Goal: Transaction & Acquisition: Download file/media

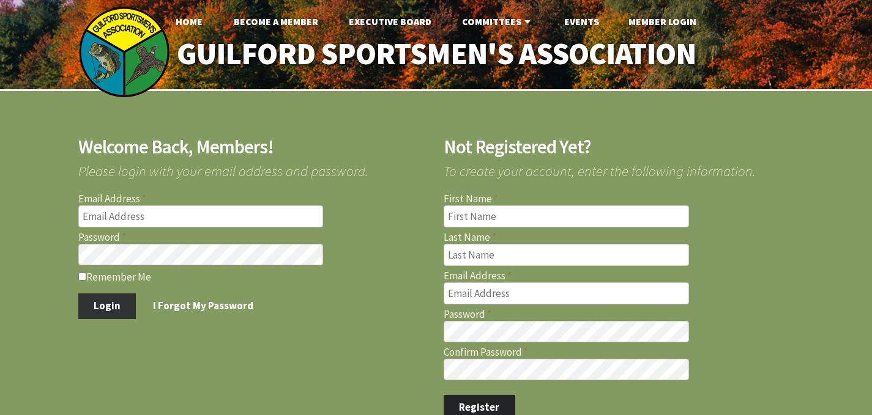
type input "[EMAIL_ADDRESS][DOMAIN_NAME]"
click at [104, 308] on button "Login" at bounding box center [107, 307] width 58 height 26
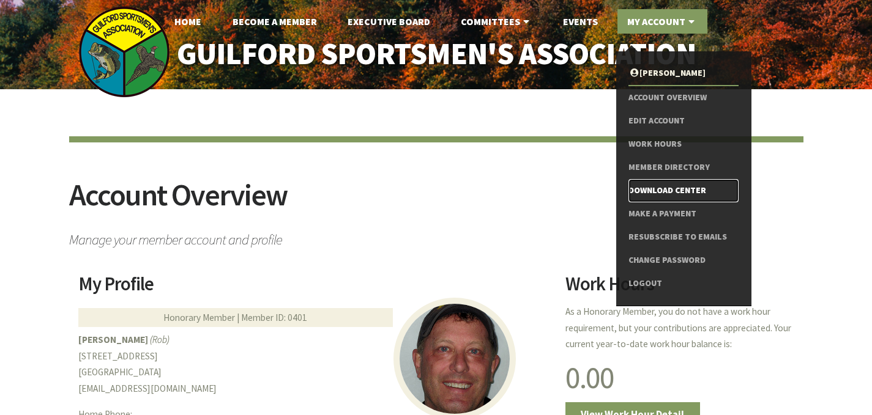
click at [665, 192] on link "Download Center" at bounding box center [683, 190] width 110 height 23
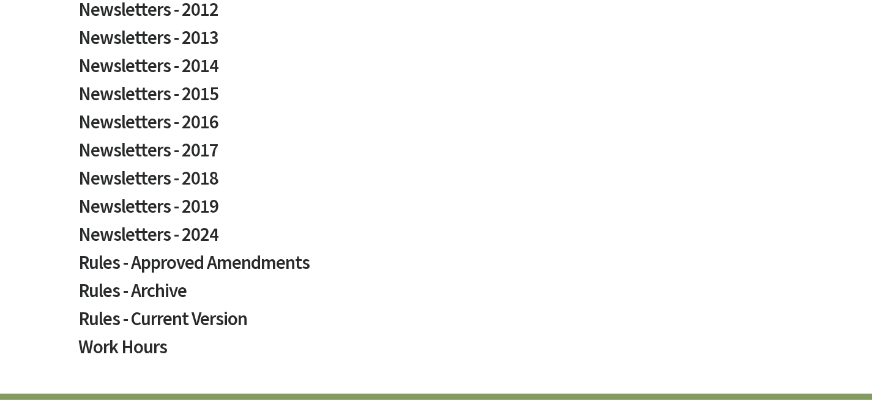
scroll to position [763, 0]
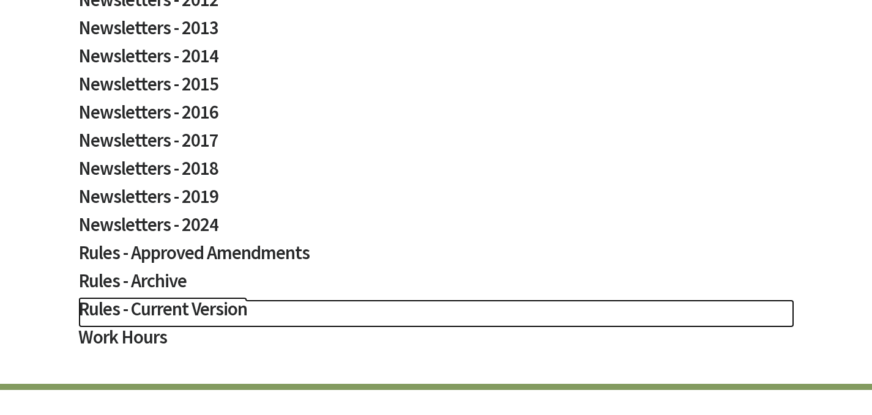
click at [169, 314] on h2 "Rules - Current Version" at bounding box center [436, 314] width 716 height 28
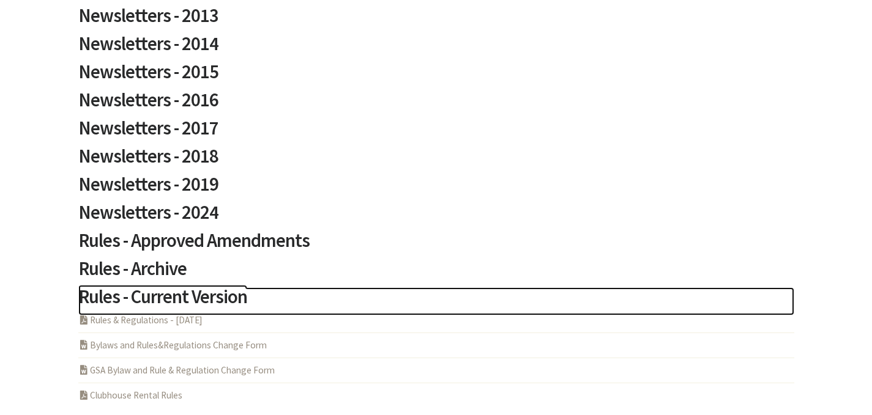
scroll to position [776, 0]
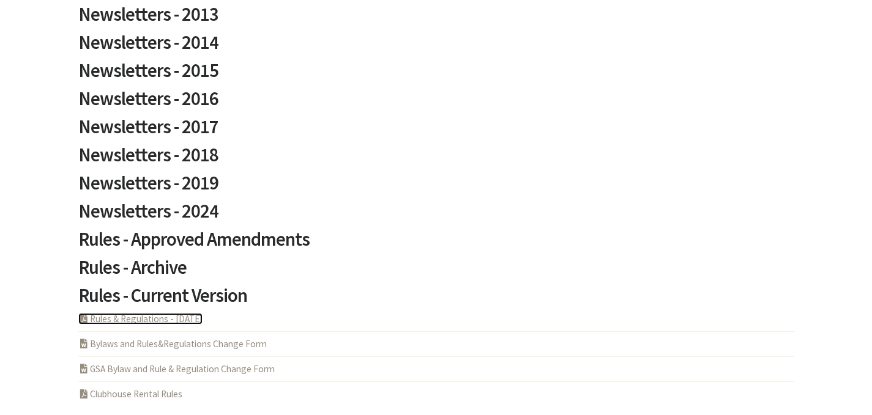
click at [169, 315] on link "PDF Acrobat Document Rules & Regulations - 5-6-2025" at bounding box center [140, 319] width 124 height 12
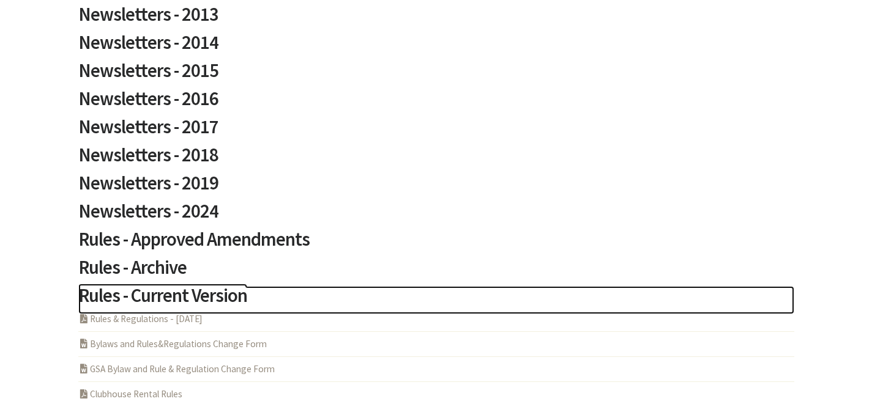
click at [152, 293] on h2 "Rules - Current Version" at bounding box center [436, 300] width 716 height 28
